Goal: Information Seeking & Learning: Check status

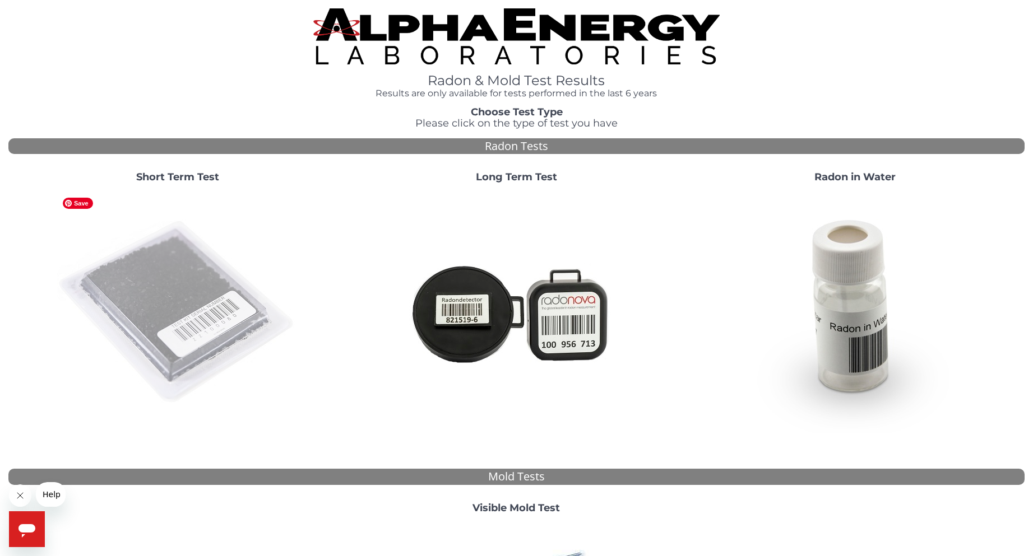
click at [188, 294] on img at bounding box center [177, 312] width 241 height 241
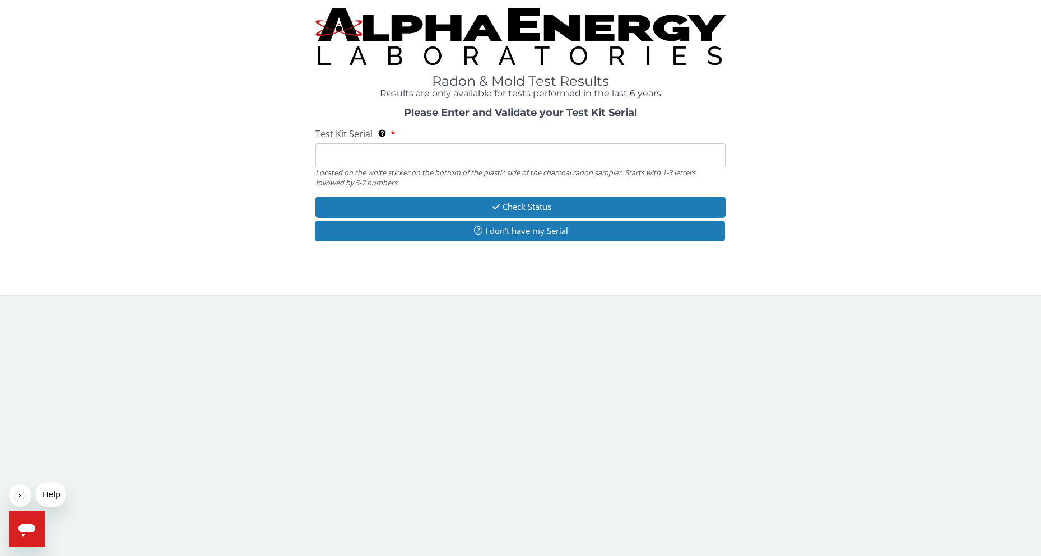
click at [391, 156] on input "Test Kit Serial Located on the white sticker on the bottom of the plastic side …" at bounding box center [520, 155] width 410 height 24
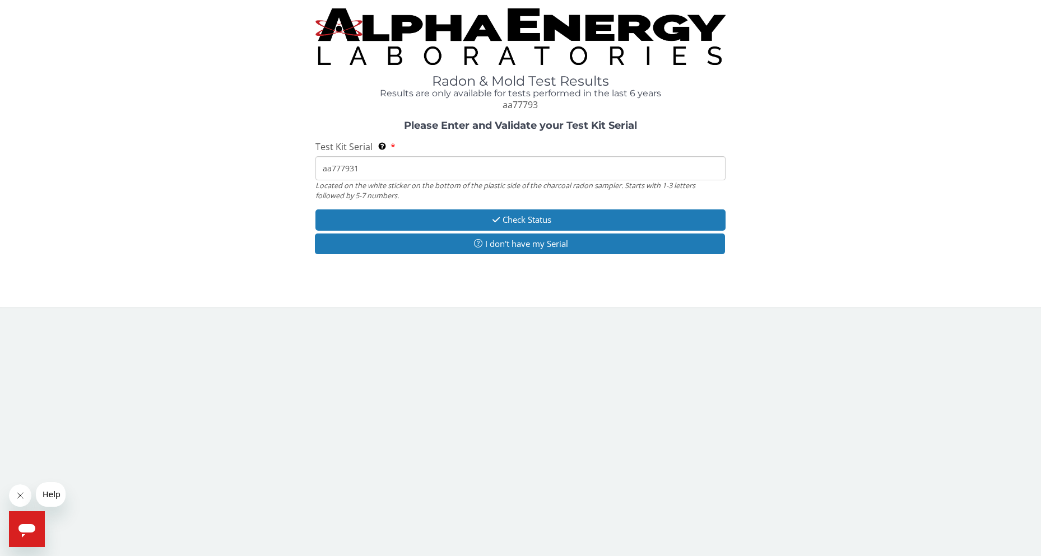
type input "aa777931"
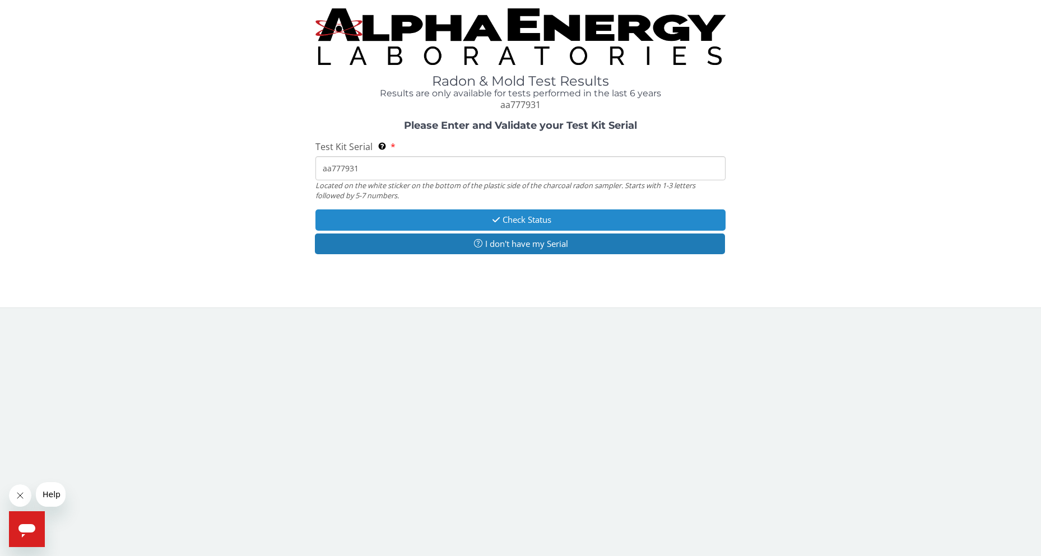
click at [524, 220] on button "Check Status" at bounding box center [520, 220] width 410 height 21
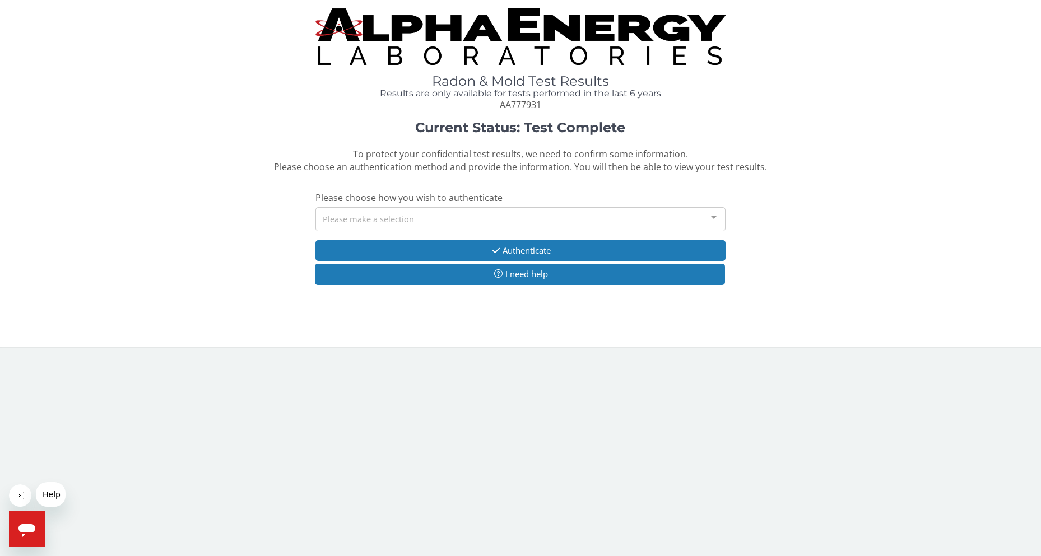
click at [512, 212] on div "Please make a selection" at bounding box center [520, 219] width 410 height 24
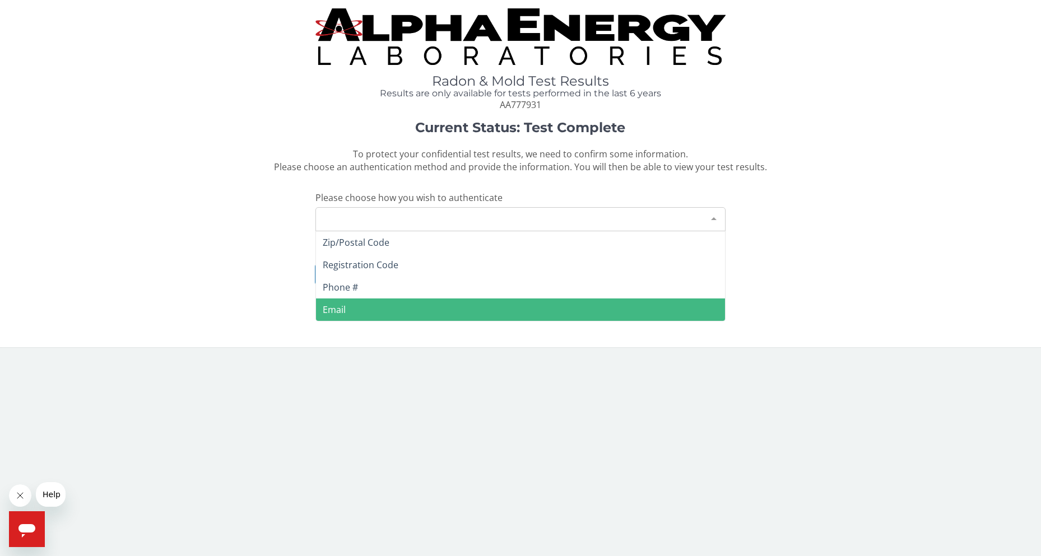
click at [461, 305] on span "Email" at bounding box center [520, 310] width 408 height 22
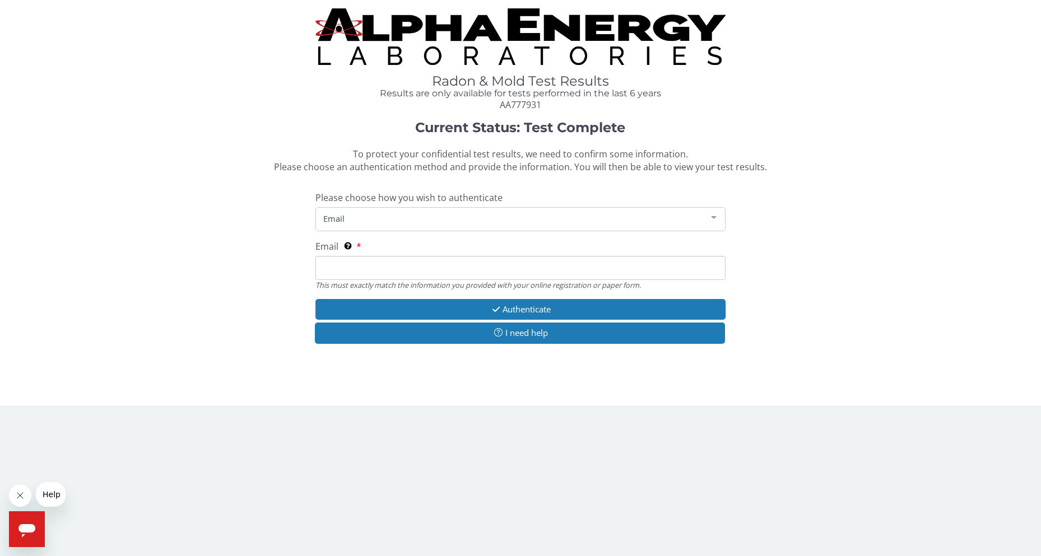
click at [446, 266] on input "Email This must exactly match the information you provided with your online reg…" at bounding box center [520, 268] width 410 height 24
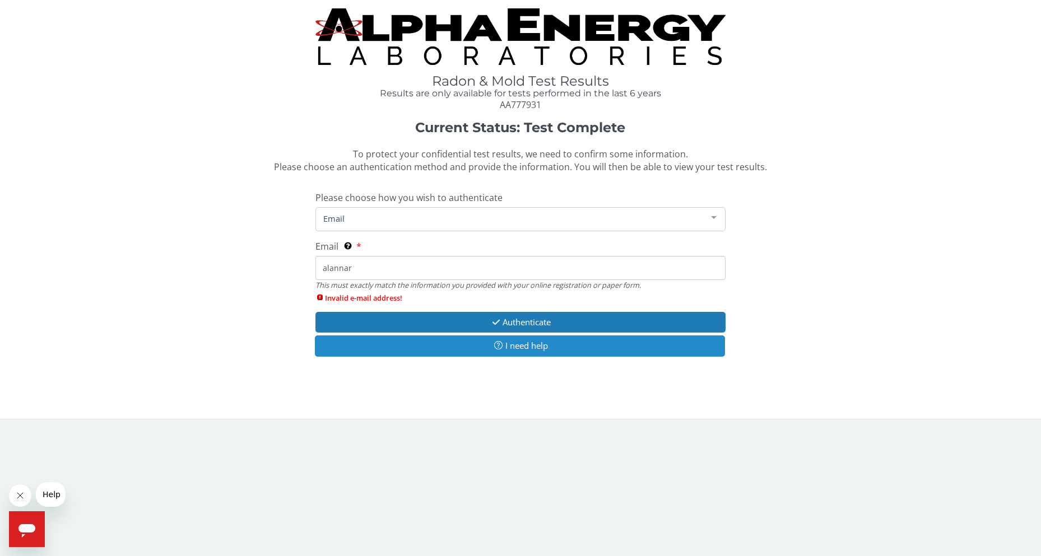
type input "alannar@sendcaa.org"
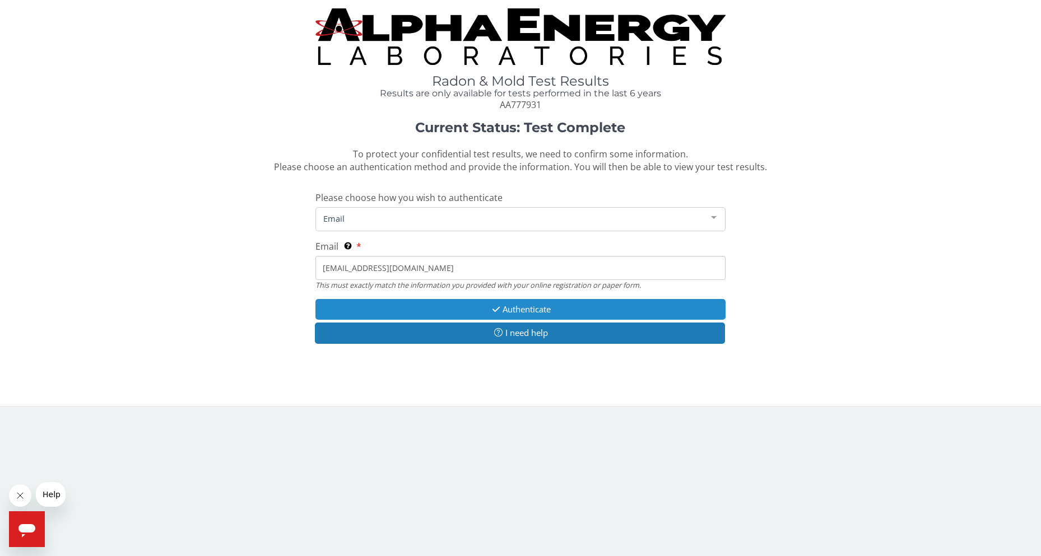
click at [521, 310] on button "Authenticate" at bounding box center [520, 309] width 410 height 21
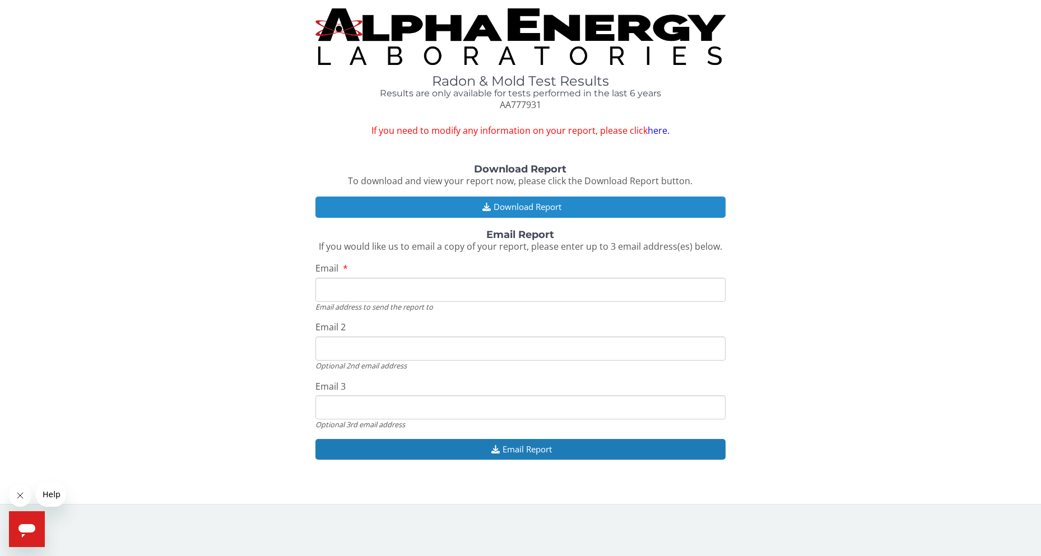
click at [527, 206] on button "Download Report" at bounding box center [520, 207] width 410 height 21
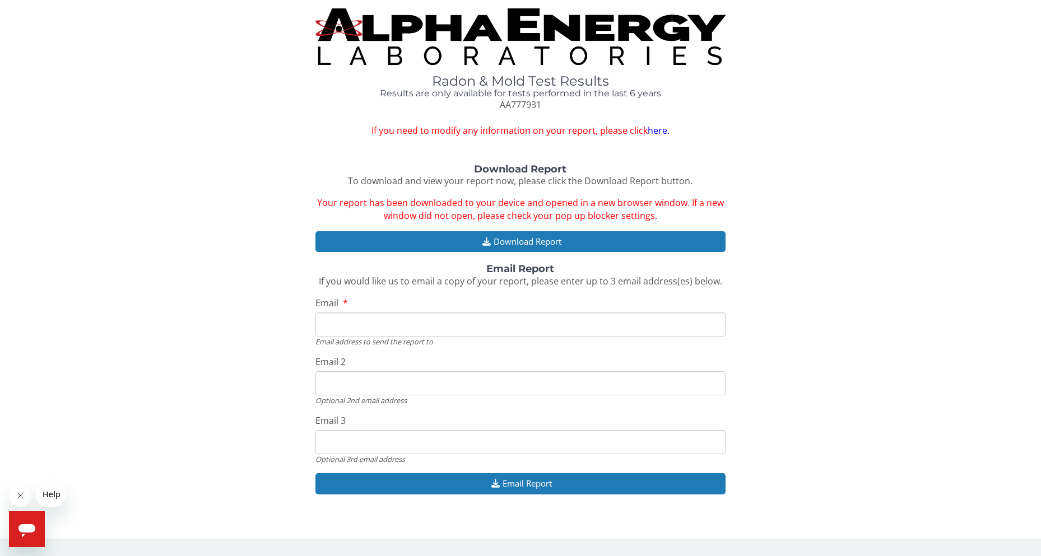
click at [653, 129] on link "here." at bounding box center [659, 130] width 22 height 12
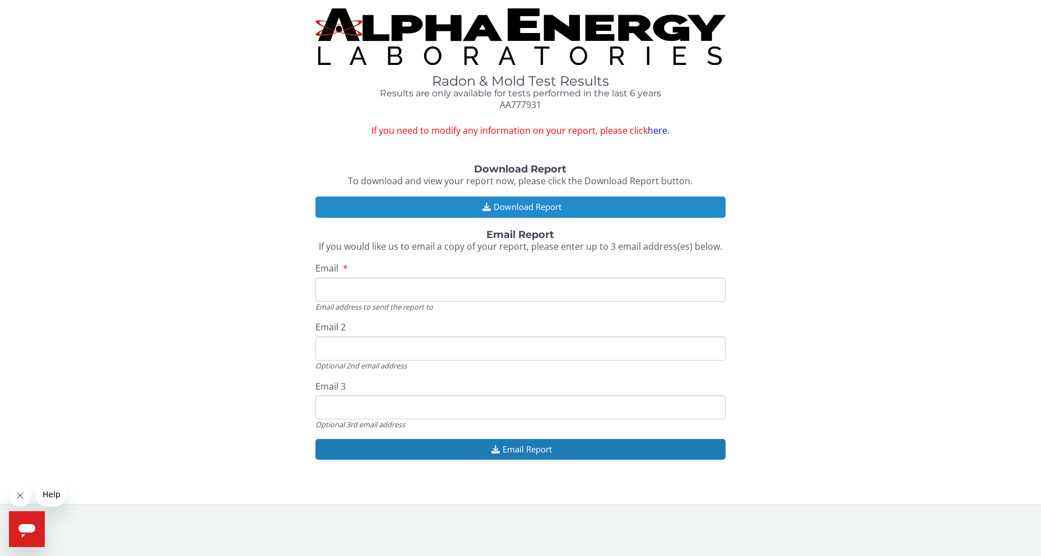
click at [570, 205] on button "Download Report" at bounding box center [520, 207] width 410 height 21
